Goal: Task Accomplishment & Management: Manage account settings

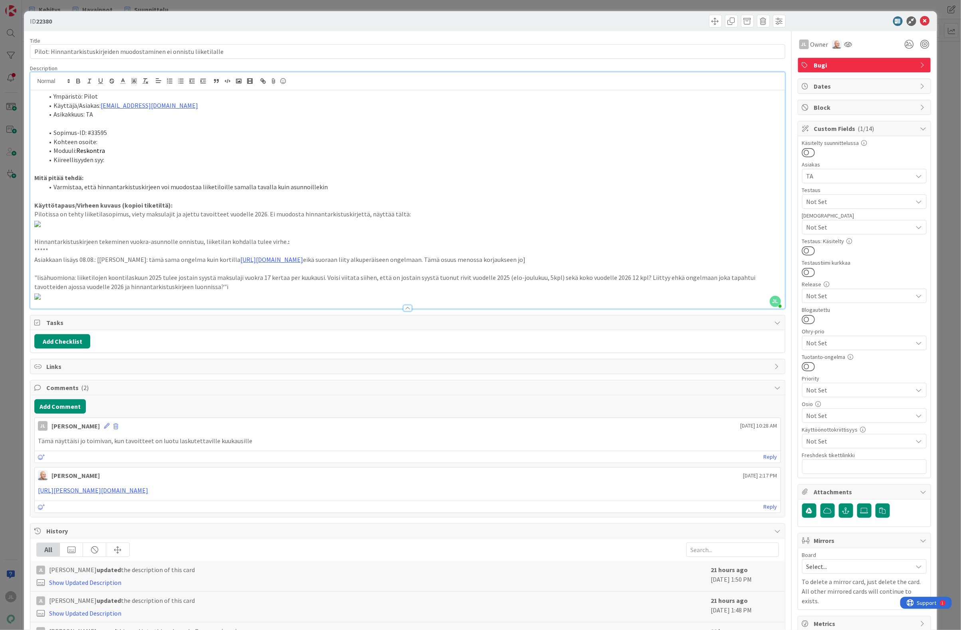
scroll to position [738, 0]
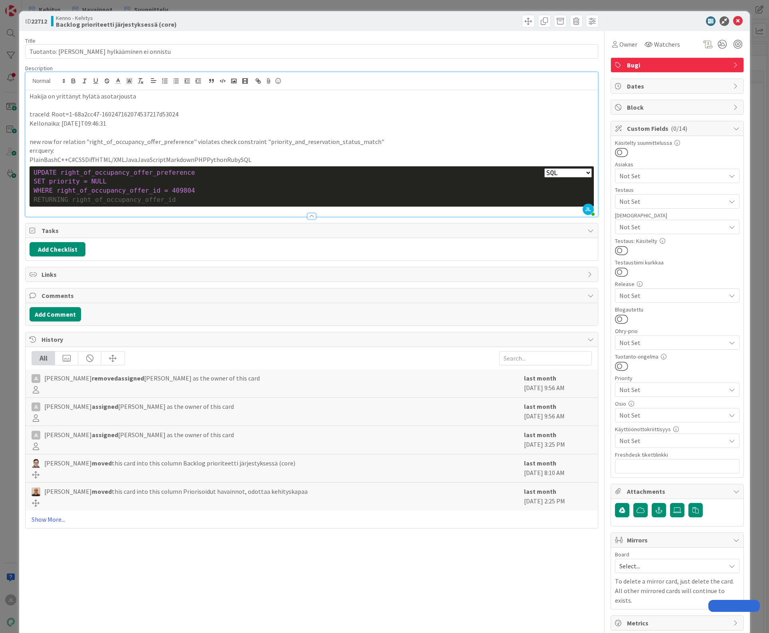
select select "sql"
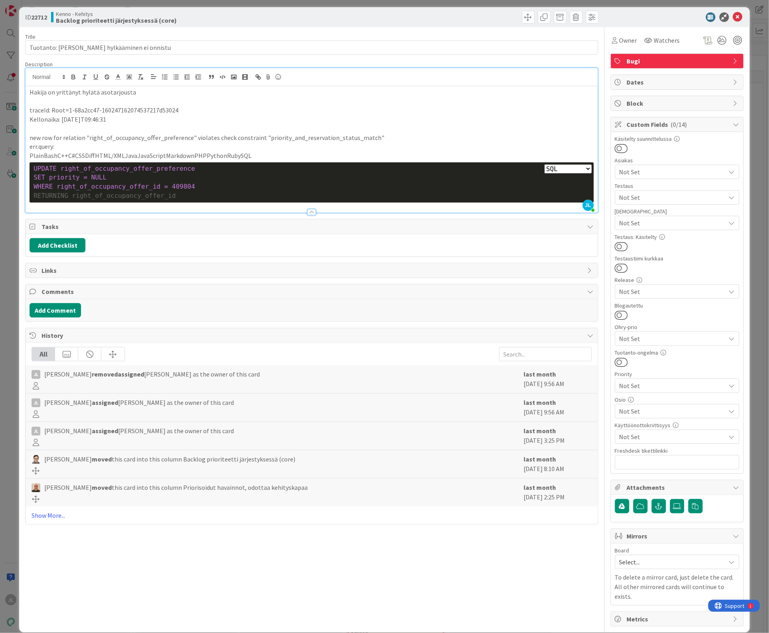
scroll to position [6, 0]
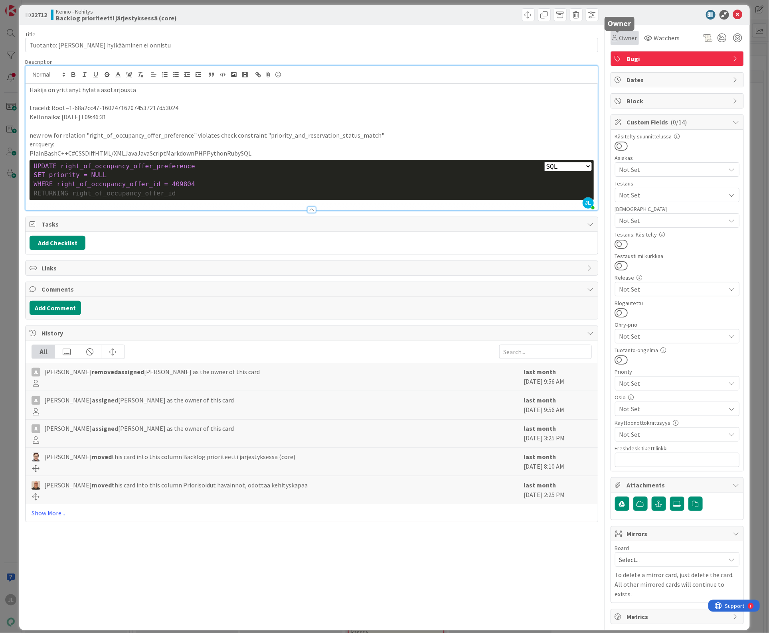
click at [619, 37] on span "Owner" at bounding box center [628, 38] width 18 height 10
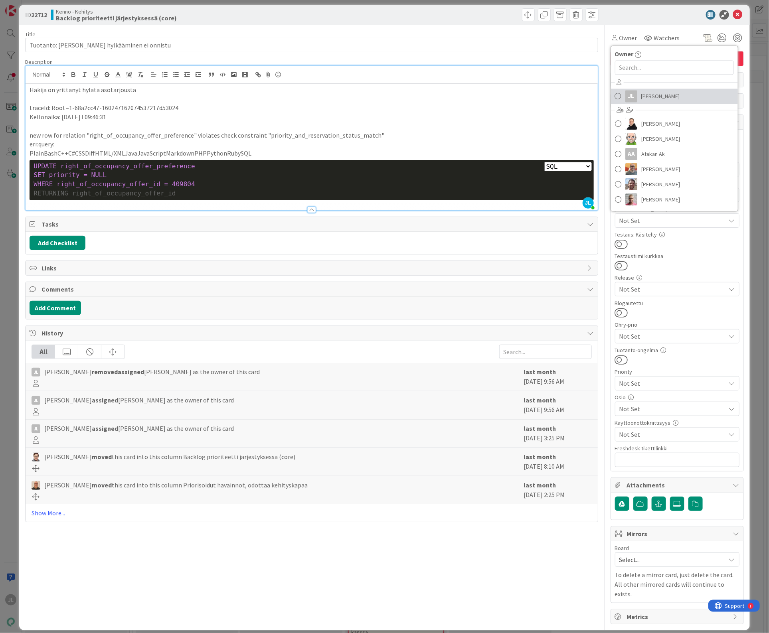
drag, startPoint x: 649, startPoint y: 97, endPoint x: 620, endPoint y: 78, distance: 34.5
click at [648, 97] on span "[PERSON_NAME]" at bounding box center [660, 97] width 39 height 12
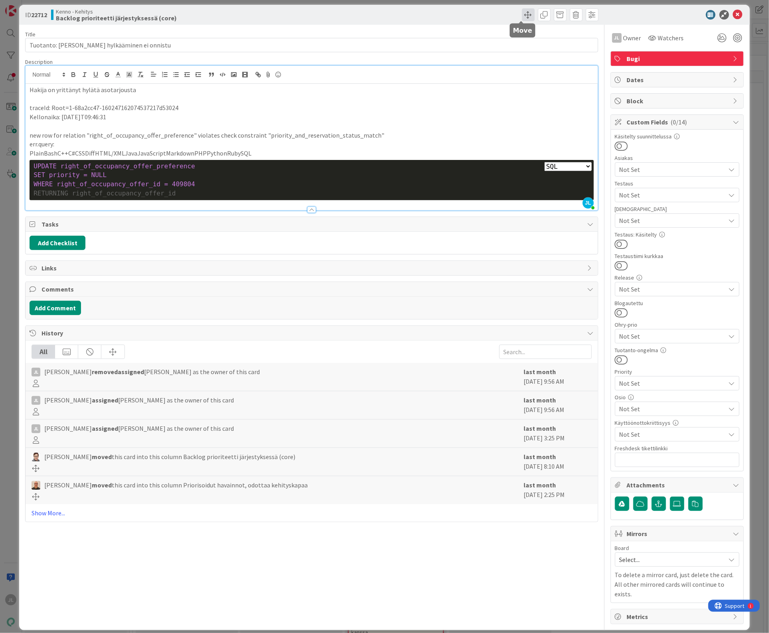
click at [522, 17] on span at bounding box center [528, 14] width 13 height 13
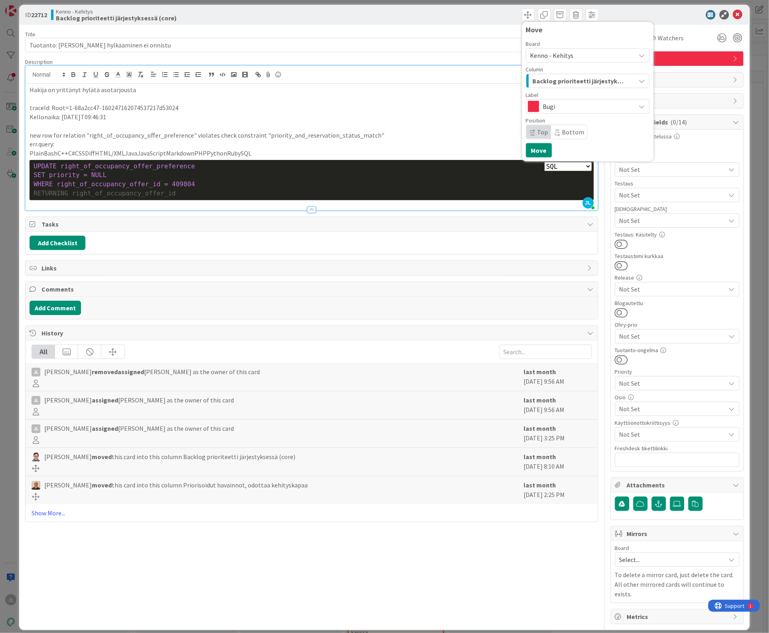
click at [572, 80] on span "Backlog prioriteetti järjestyksessä (core)" at bounding box center [579, 81] width 92 height 10
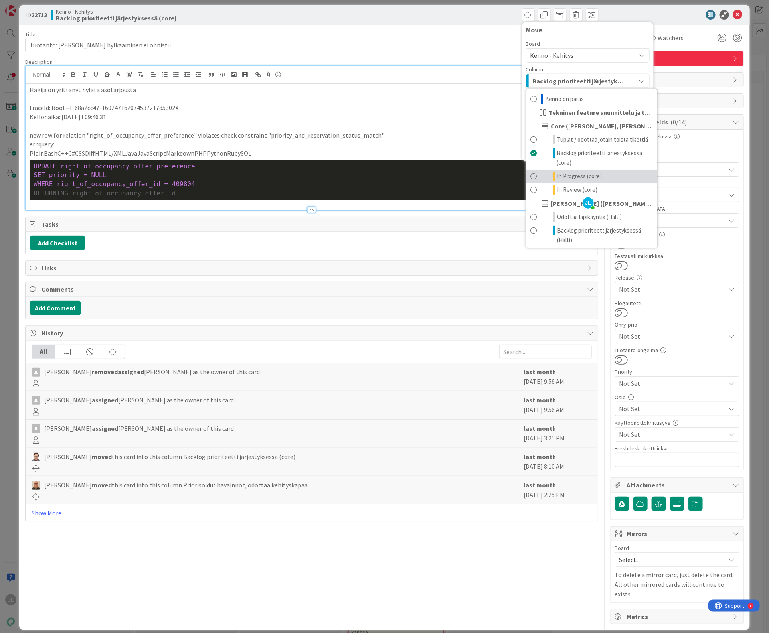
click at [577, 181] on span "In Progress (core)" at bounding box center [579, 177] width 45 height 10
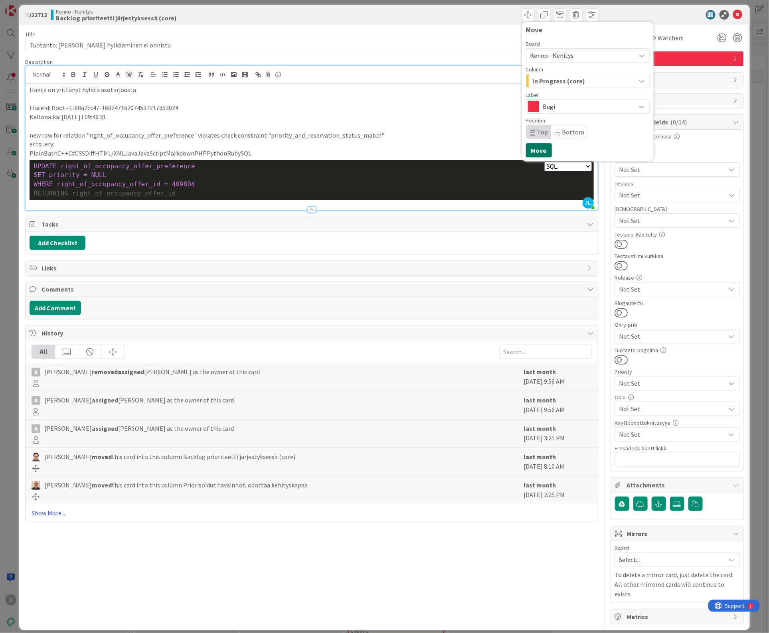
click at [529, 156] on button "Move" at bounding box center [539, 150] width 26 height 14
